Goal: Transaction & Acquisition: Purchase product/service

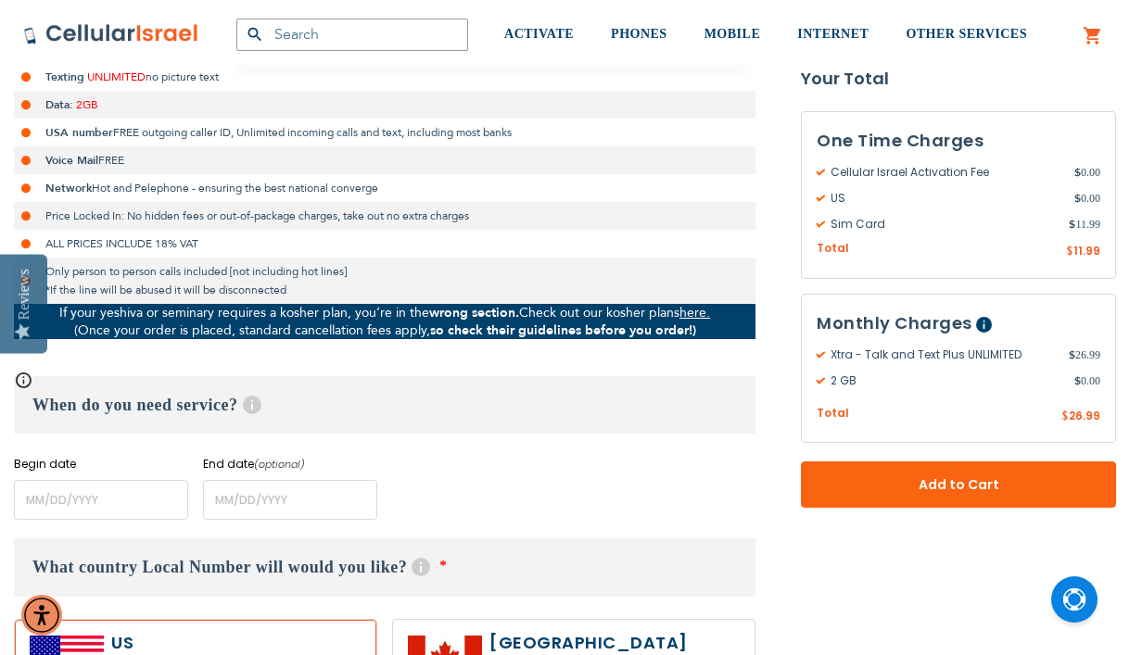
scroll to position [525, 0]
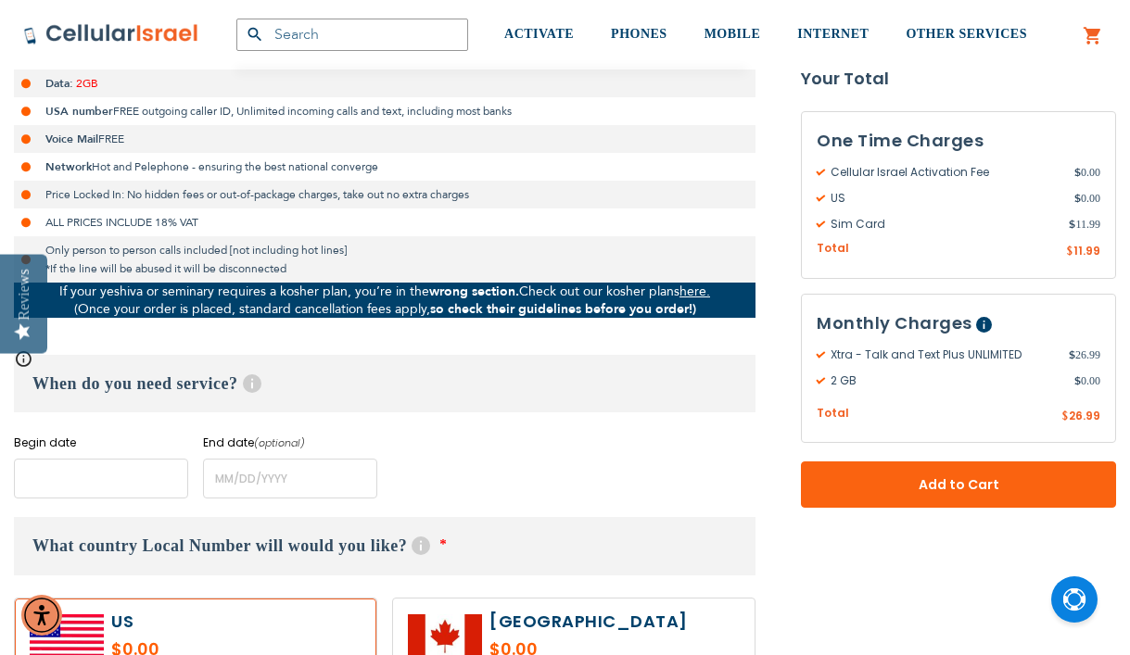
click at [78, 498] on input "name" at bounding box center [101, 479] width 174 height 40
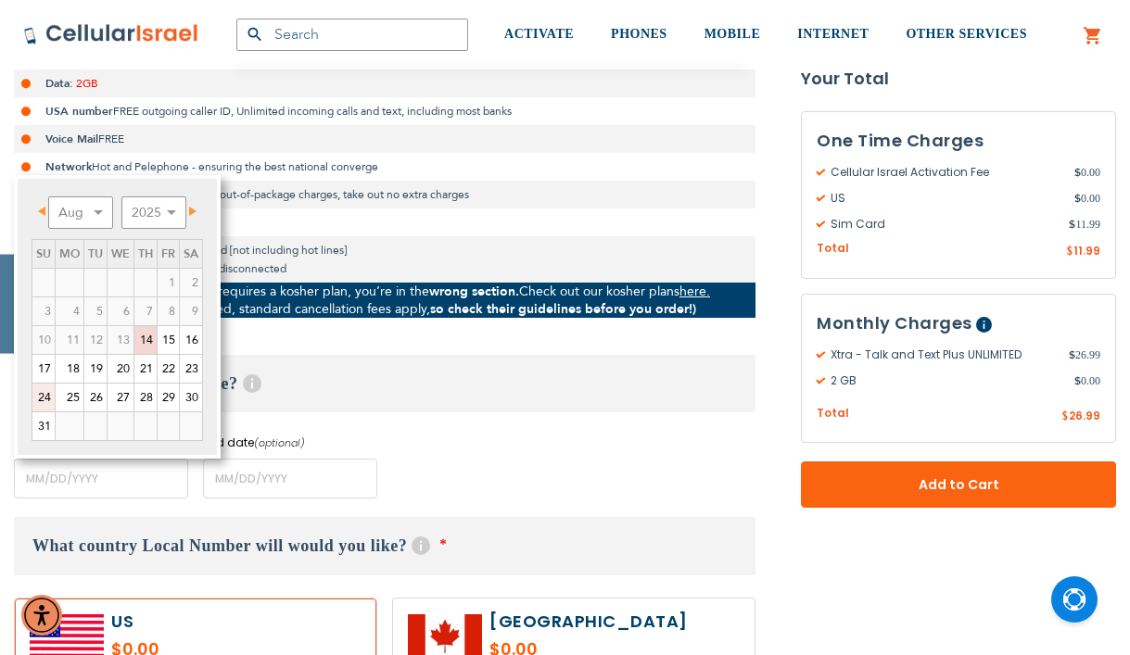
click at [47, 392] on link "24" at bounding box center [43, 398] width 22 height 28
type input "[DATE]"
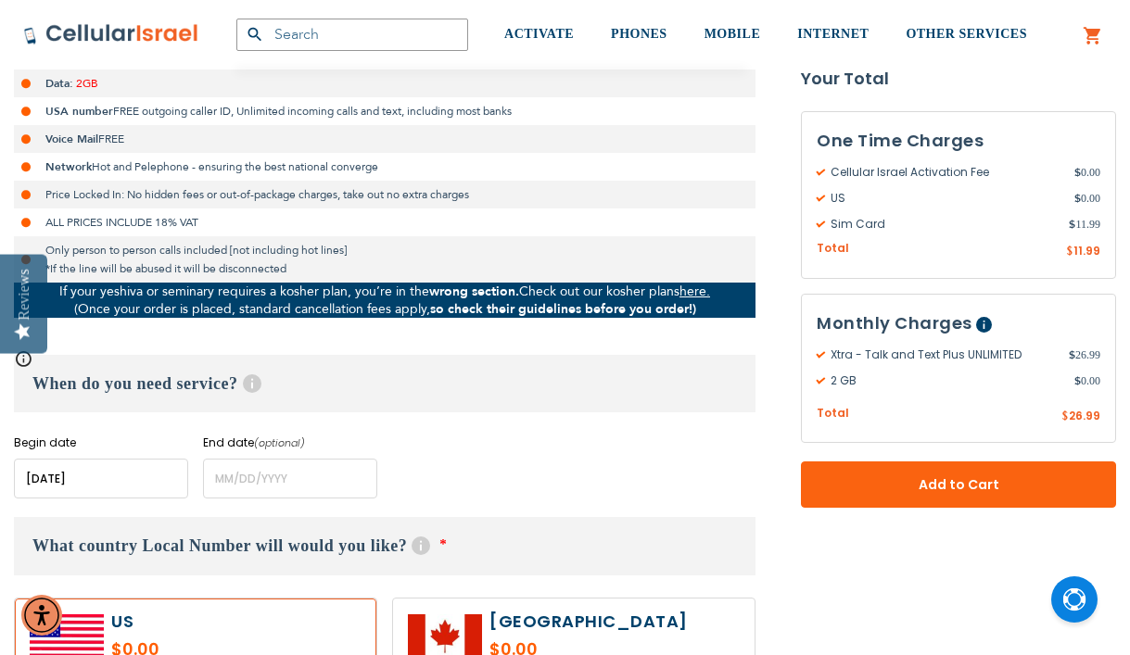
click at [446, 469] on div "Begin date Please enter Start Date End date (optional) Please enter End Date Lo…" at bounding box center [385, 467] width 742 height 64
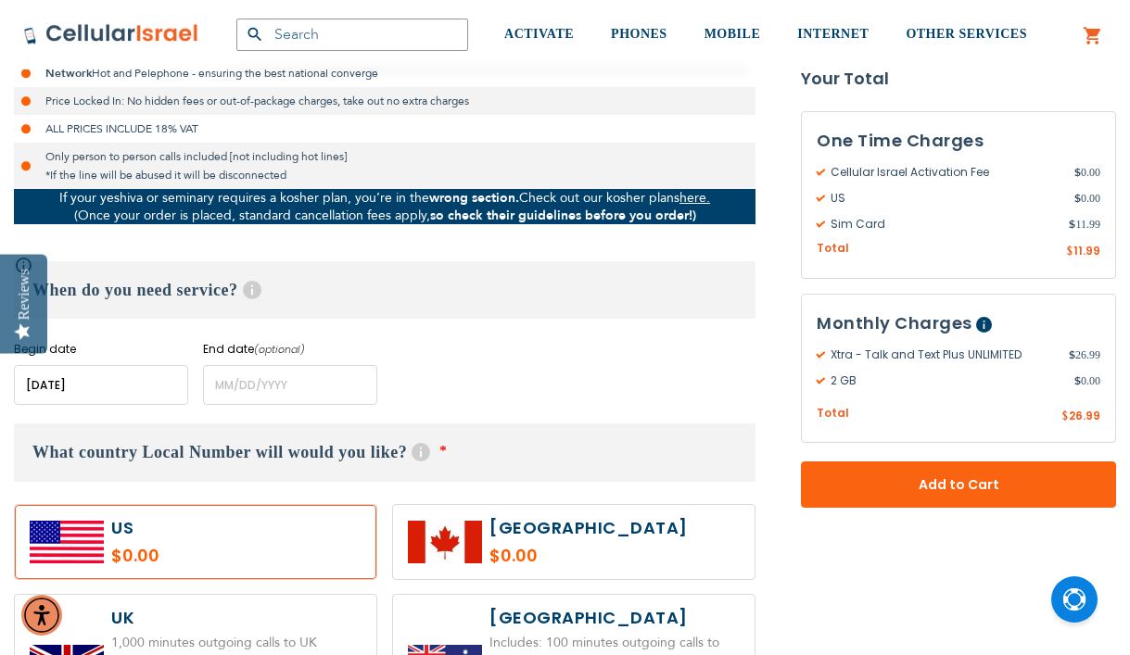
click at [286, 520] on label at bounding box center [196, 542] width 362 height 74
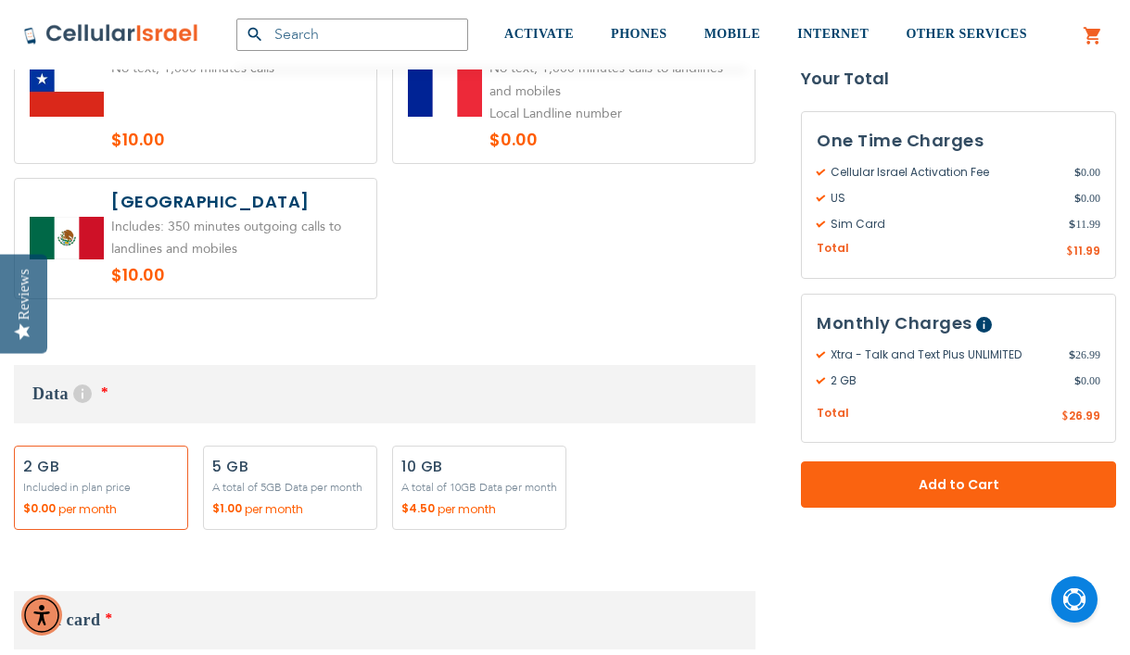
scroll to position [1570, 0]
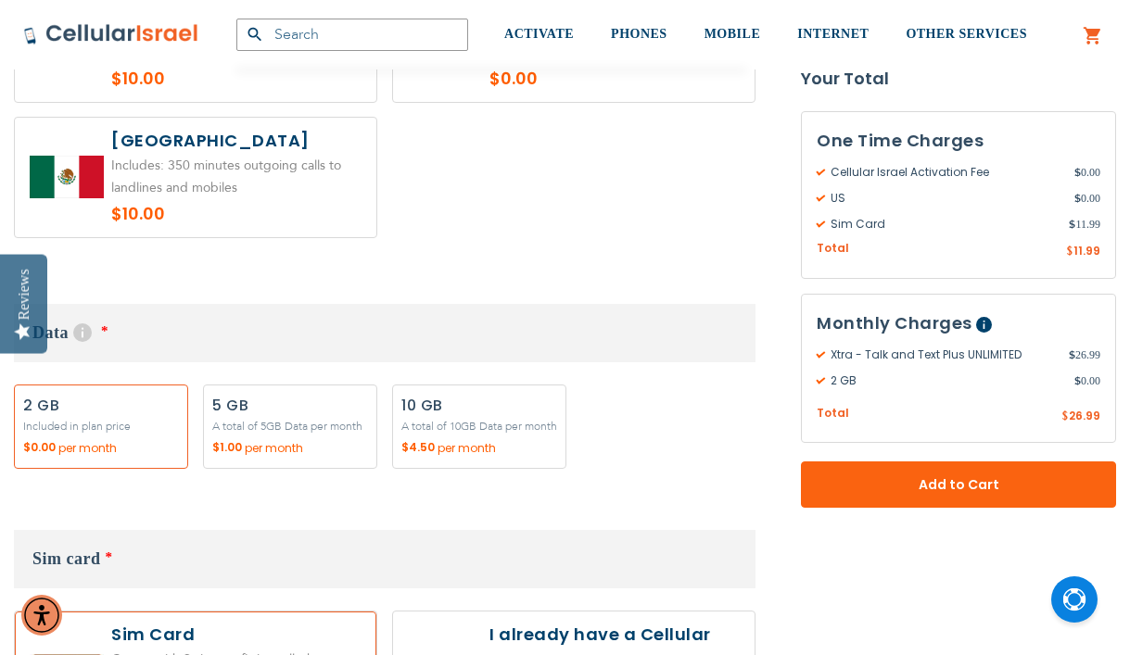
click at [280, 398] on label "Add" at bounding box center [290, 427] width 174 height 84
radio input "true"
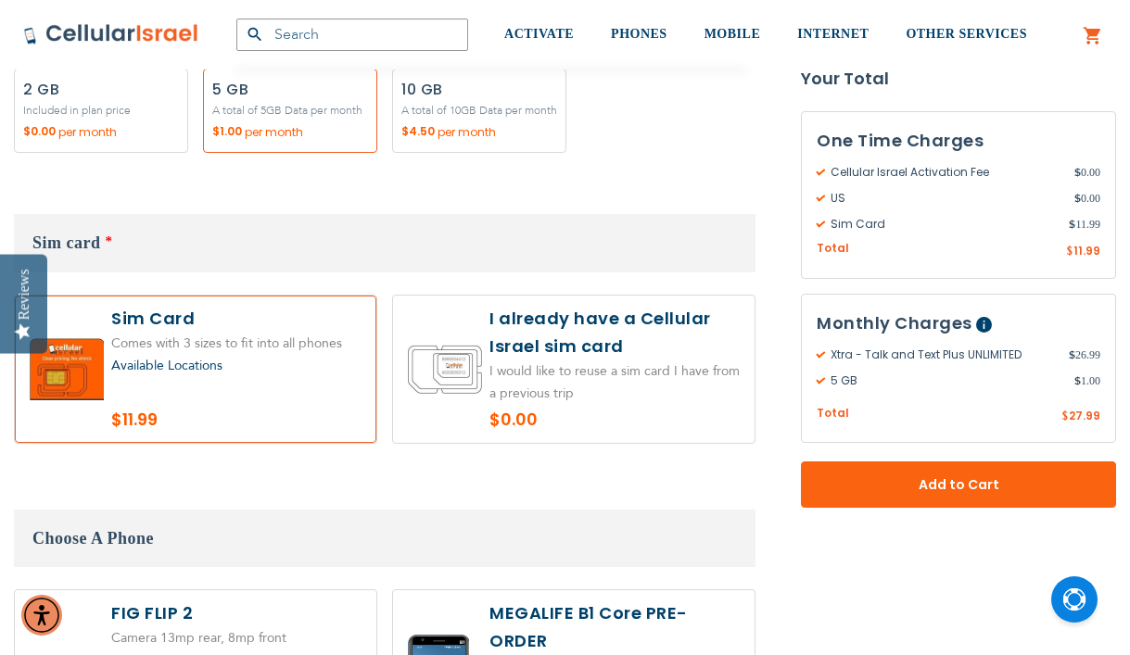
scroll to position [1912, 0]
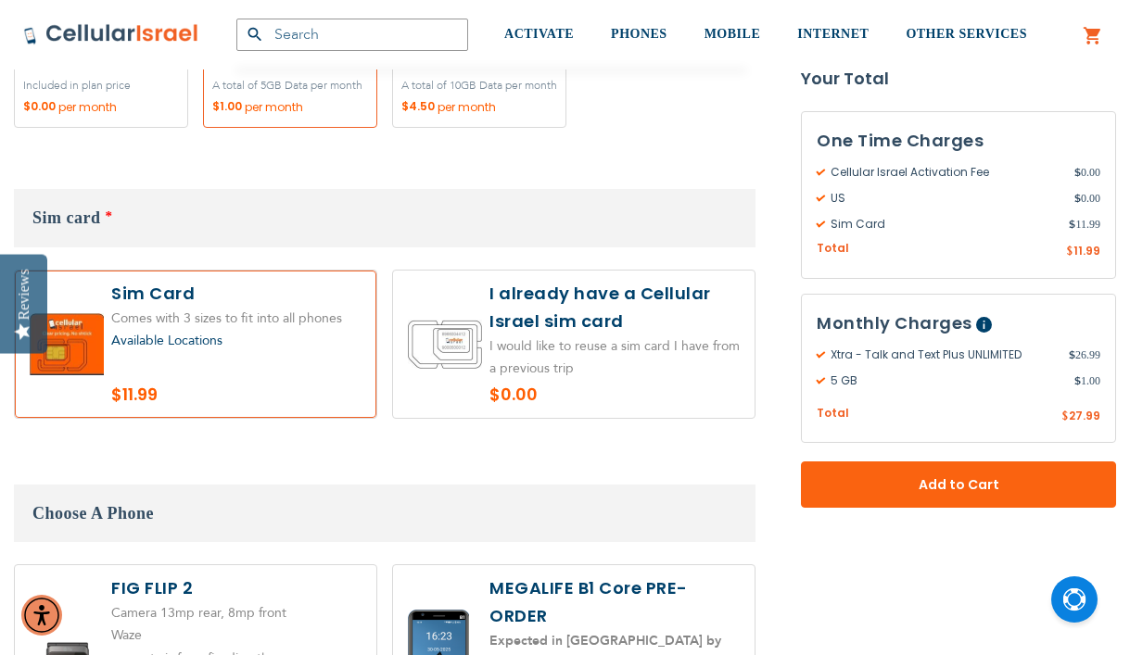
click at [290, 310] on label at bounding box center [196, 344] width 362 height 147
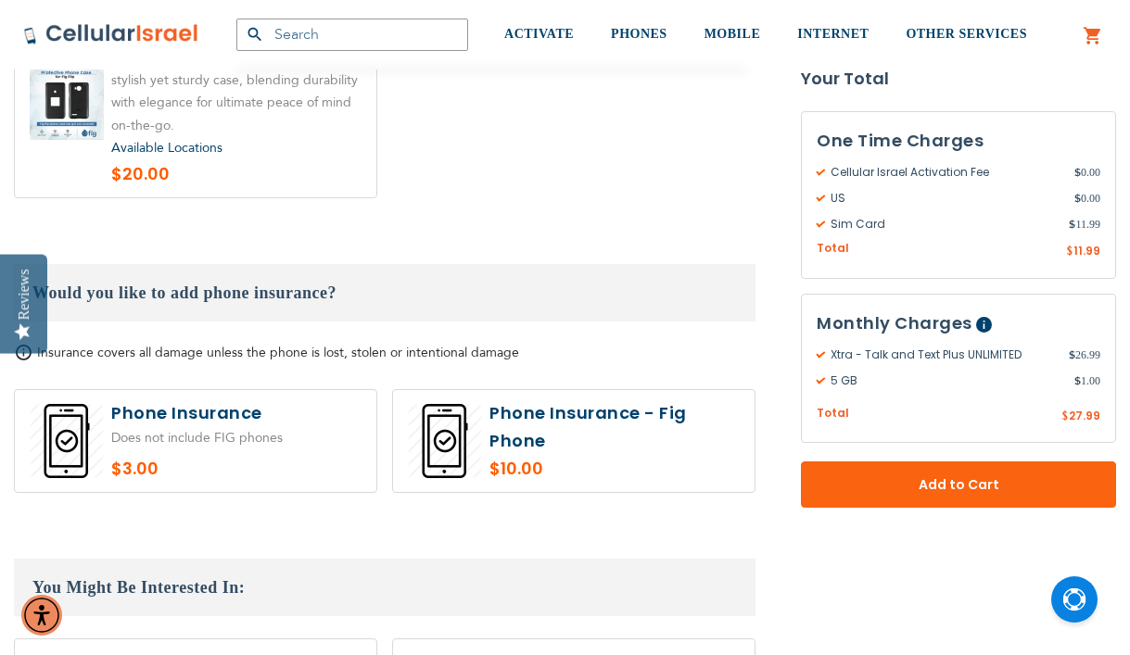
scroll to position [3194, 0]
click at [295, 389] on label at bounding box center [196, 440] width 362 height 102
radio input "true"
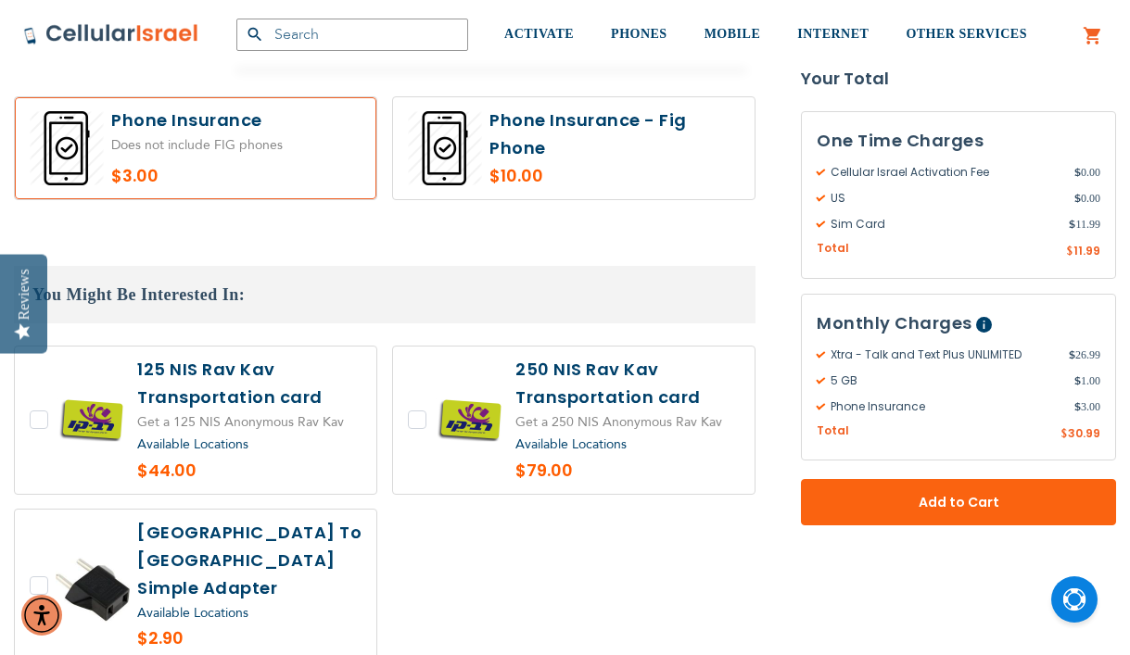
scroll to position [3494, 0]
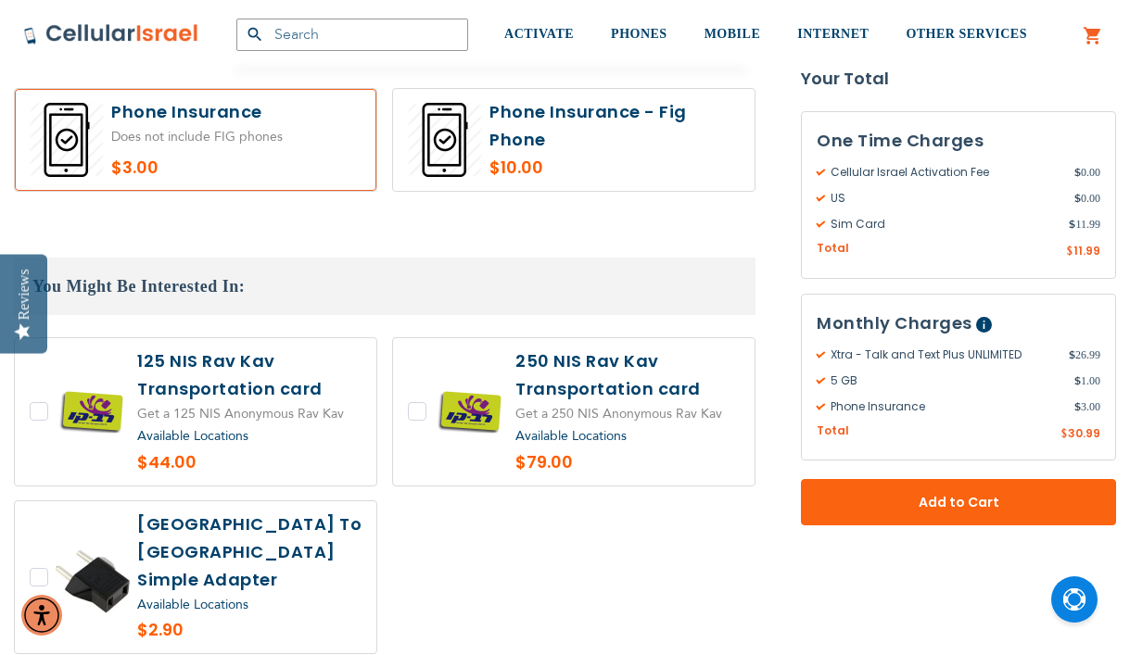
click at [284, 513] on label at bounding box center [196, 578] width 362 height 153
checkbox input "true"
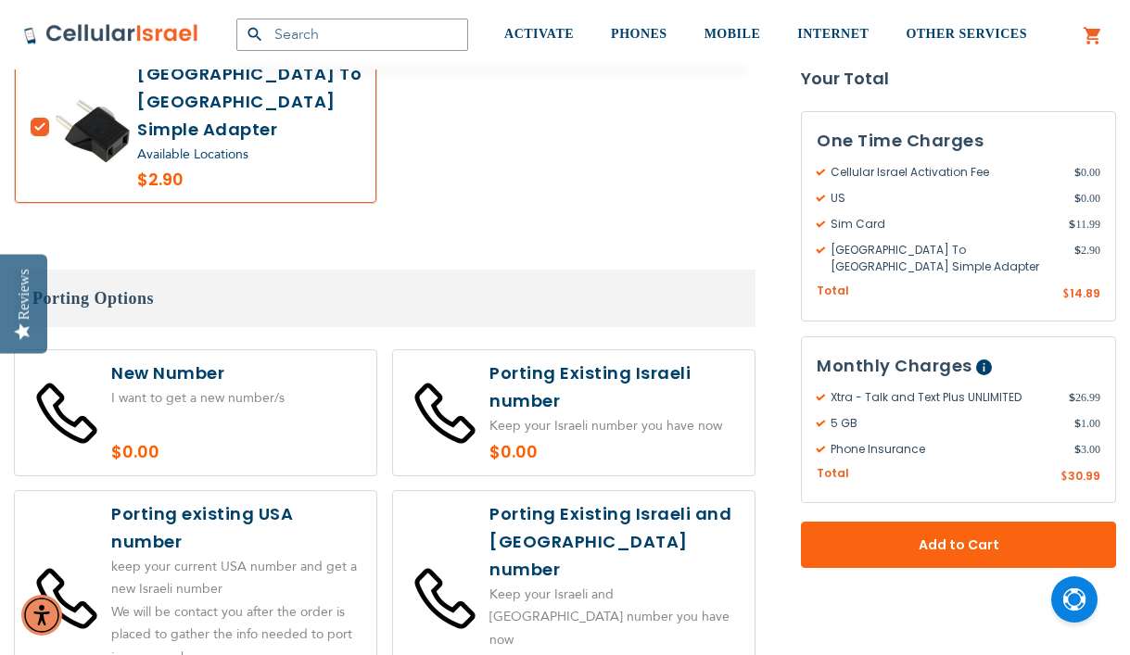
scroll to position [3969, 0]
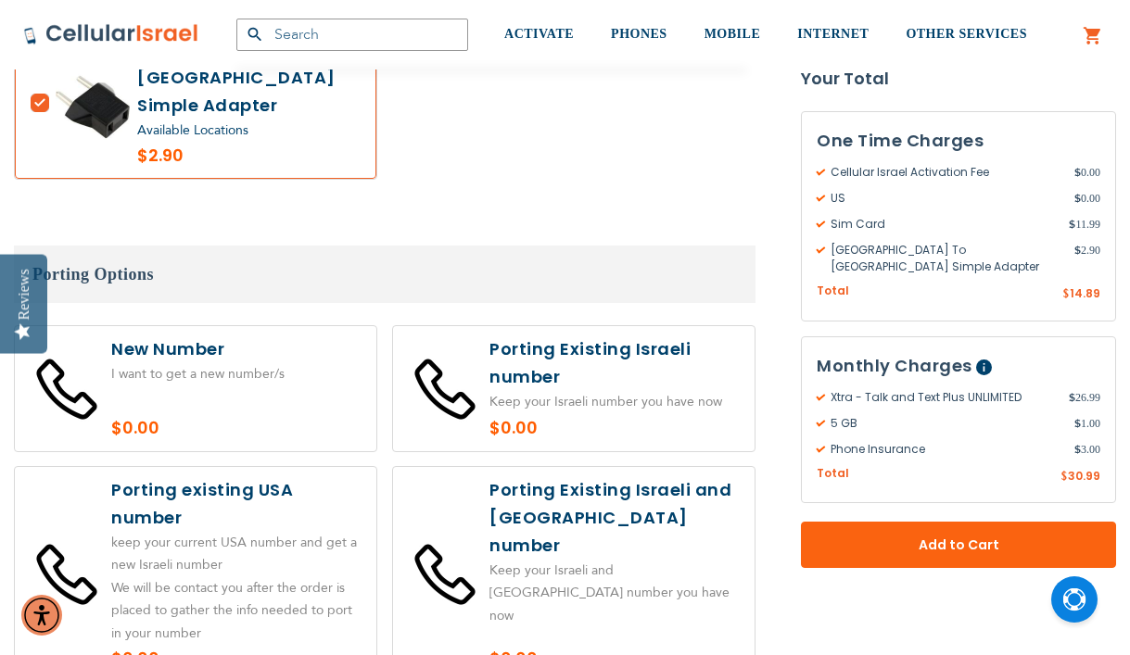
click at [264, 326] on label at bounding box center [196, 388] width 362 height 125
radio input "true"
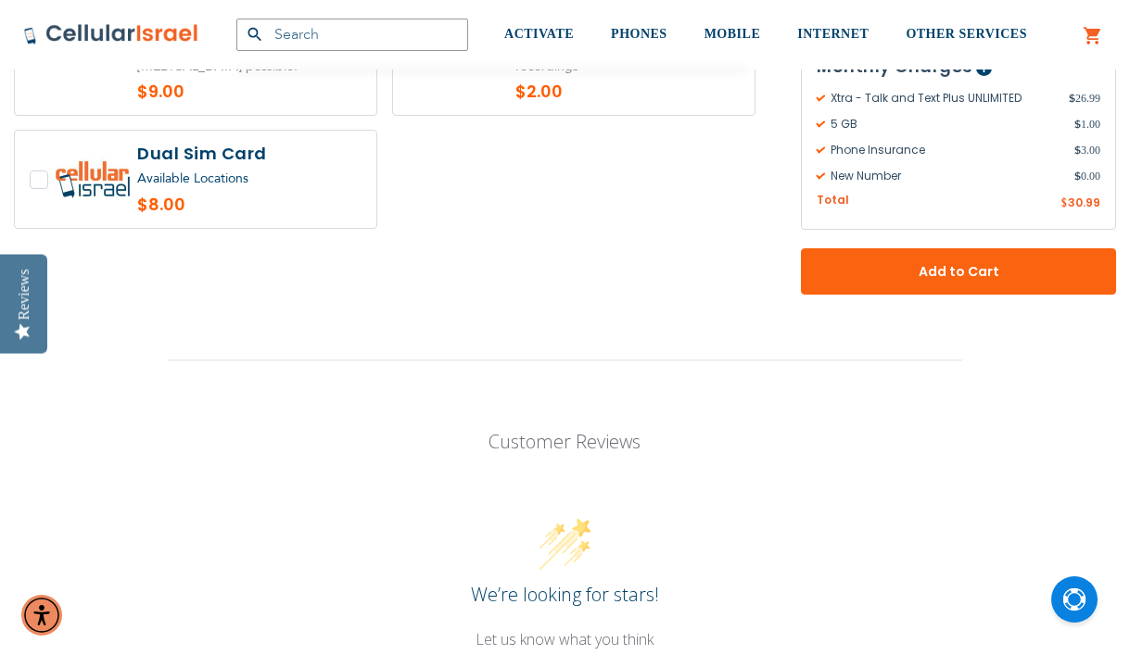
scroll to position [5025, 0]
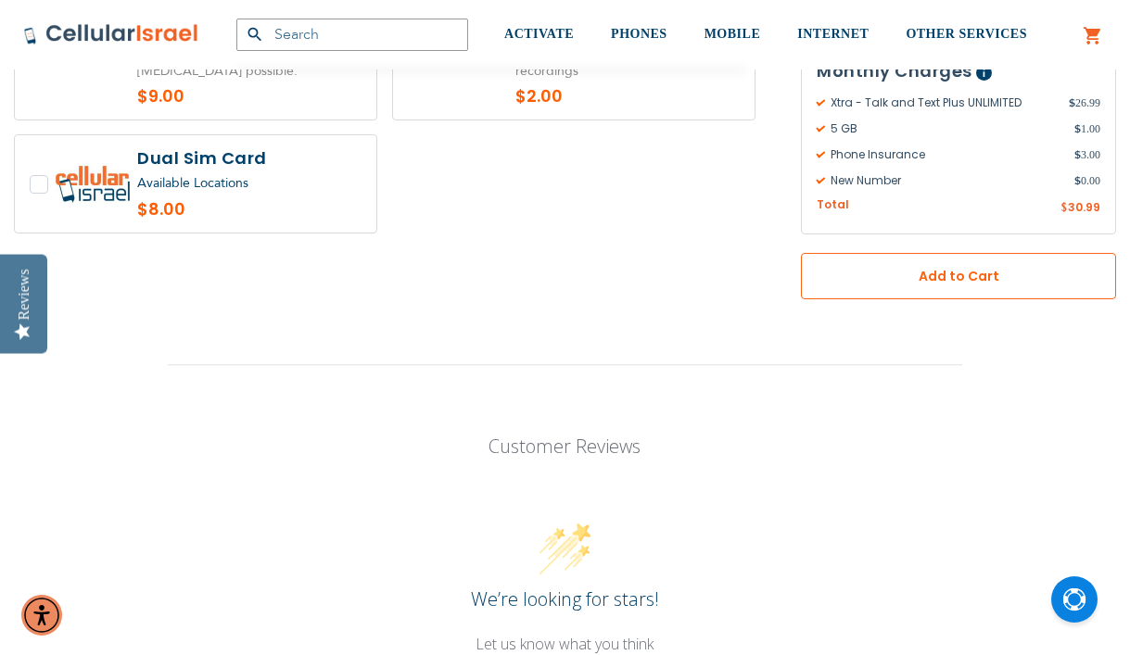
click at [835, 253] on button "Add to Cart" at bounding box center [958, 276] width 315 height 46
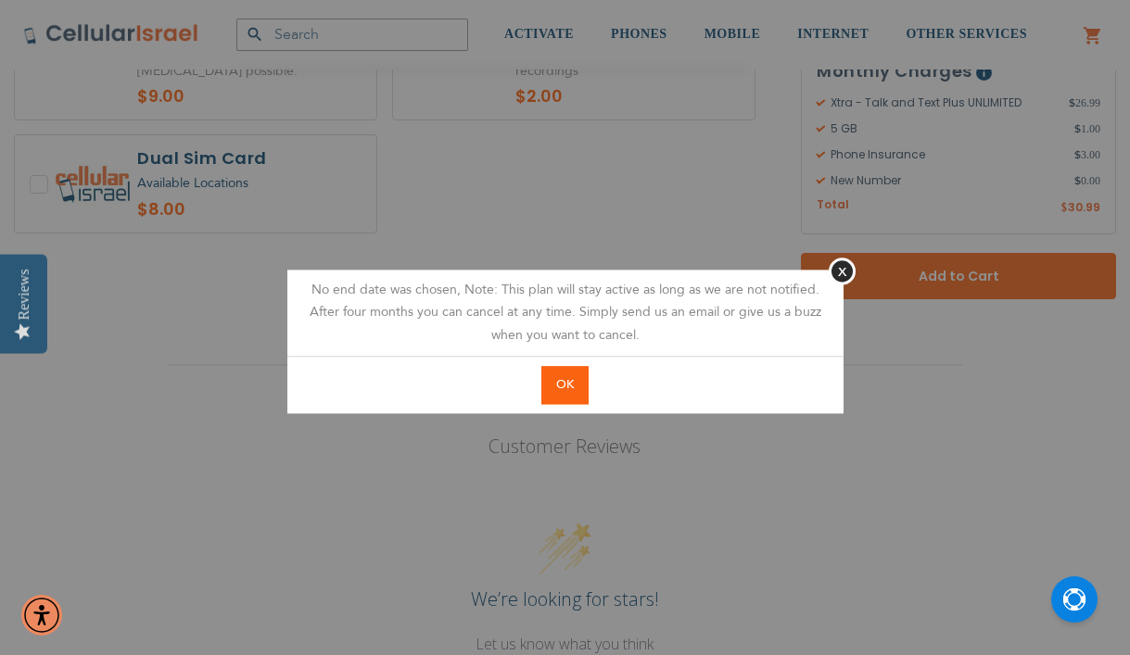
click at [560, 387] on span "OK" at bounding box center [565, 384] width 18 height 17
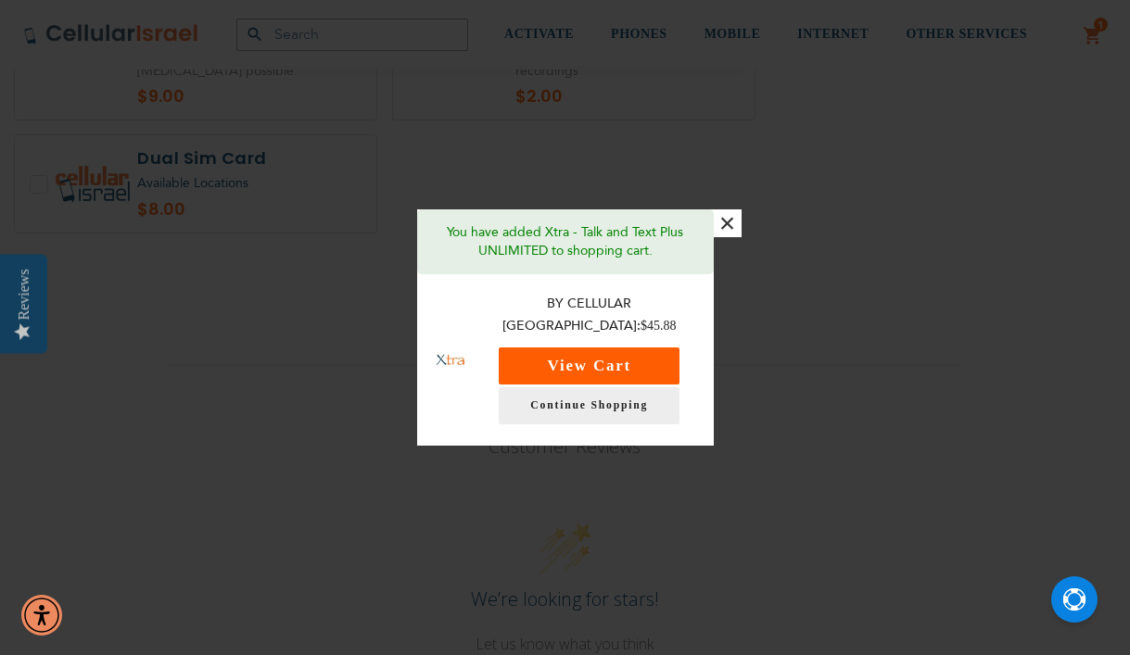
click at [553, 357] on button "View Cart" at bounding box center [589, 366] width 181 height 37
